Goal: Check status: Check status

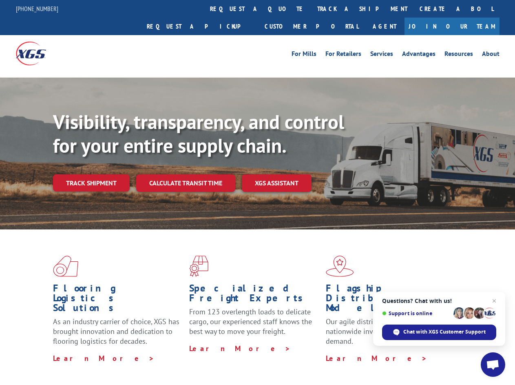
click at [257, 192] on div "Visibility, transparency, and control for your entire supply chain. Track shipm…" at bounding box center [284, 167] width 462 height 114
click at [311, 9] on link "track a shipment" at bounding box center [362, 9] width 102 height 18
click at [0, 0] on div "Track Shipment Enter your information below to track your shipment(s). Select c…" at bounding box center [0, 0] width 0 height 0
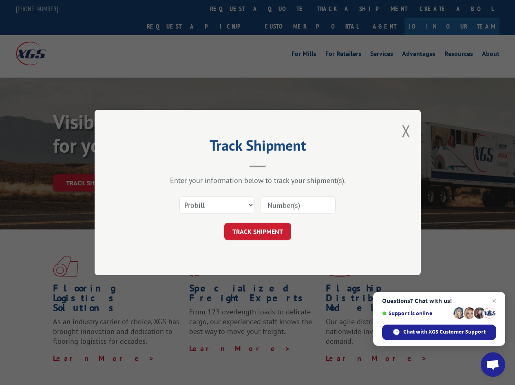
click at [336, 9] on div "Track Shipment Enter your information below to track your shipment(s). Select c…" at bounding box center [257, 192] width 515 height 385
click at [91, 165] on div "Track Shipment Enter your information below to track your shipment(s). Select c…" at bounding box center [257, 192] width 515 height 385
click at [185, 165] on header "Track Shipment" at bounding box center [257, 153] width 245 height 28
click at [277, 165] on header "Track Shipment" at bounding box center [257, 153] width 245 height 28
click at [493, 364] on span "Open chat" at bounding box center [492, 364] width 13 height 11
